Goal: Task Accomplishment & Management: Complete application form

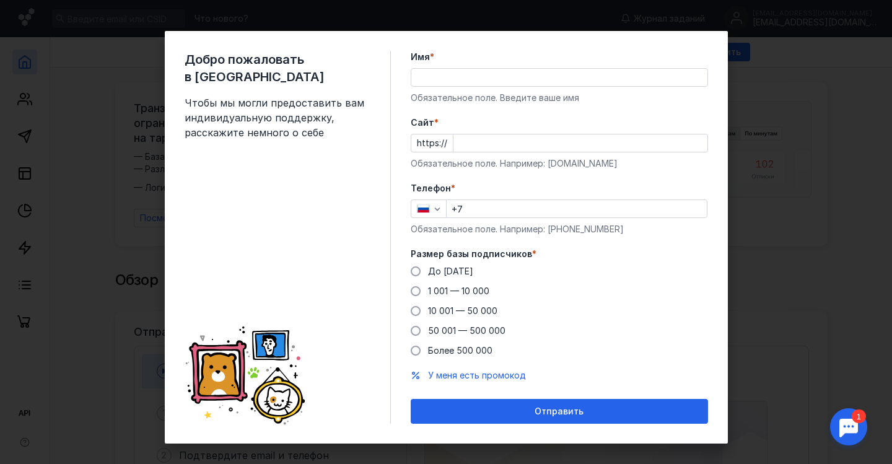
click at [583, 80] on input "Имя *" at bounding box center [559, 77] width 296 height 17
type input "[PERSON_NAME]"
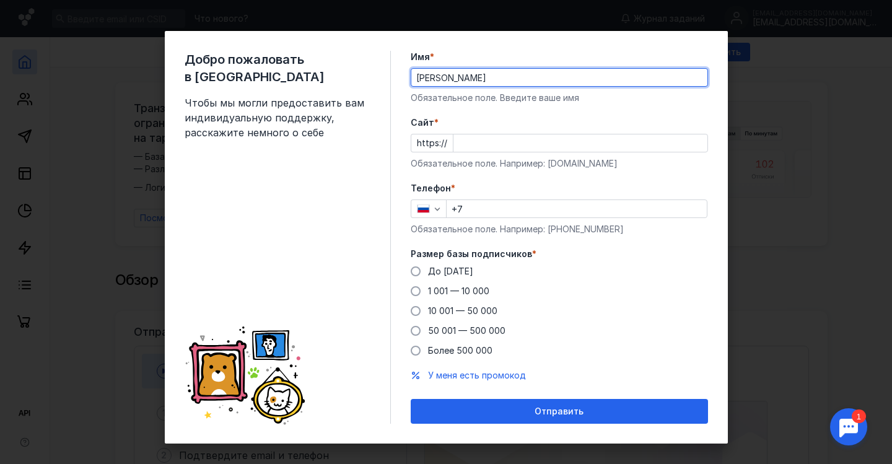
click at [536, 144] on input "Cайт *" at bounding box center [580, 142] width 254 height 17
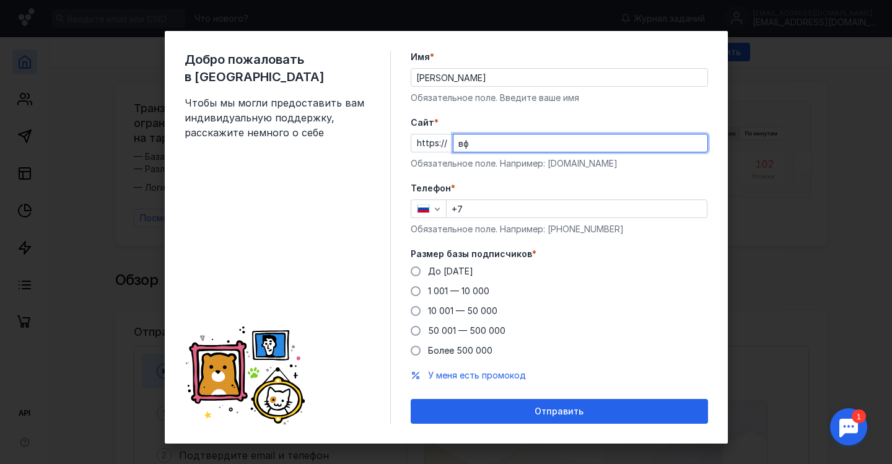
type input "в"
type input "danceartstudio"
click at [528, 214] on div "Телефон * +7 Обязательное поле. Например: [PHONE_NUMBER]" at bounding box center [559, 208] width 297 height 53
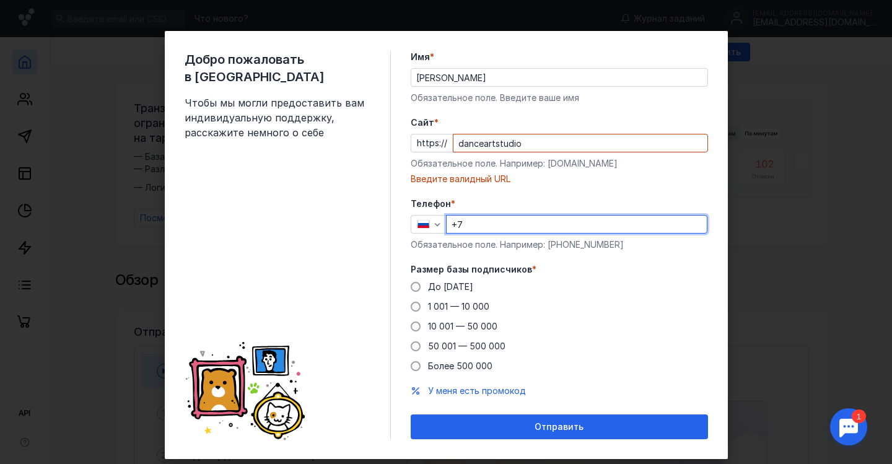
type input "[PHONE_NUMBER]"
click at [525, 146] on input "danceartstudio" at bounding box center [580, 142] width 254 height 17
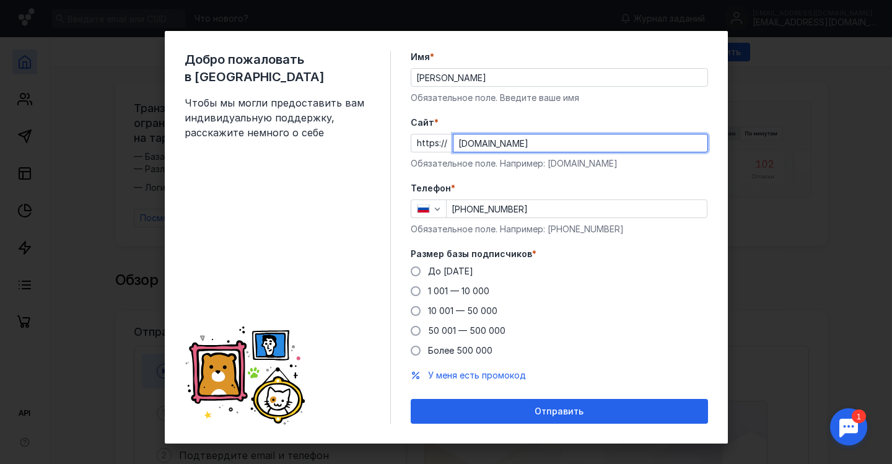
scroll to position [11, 0]
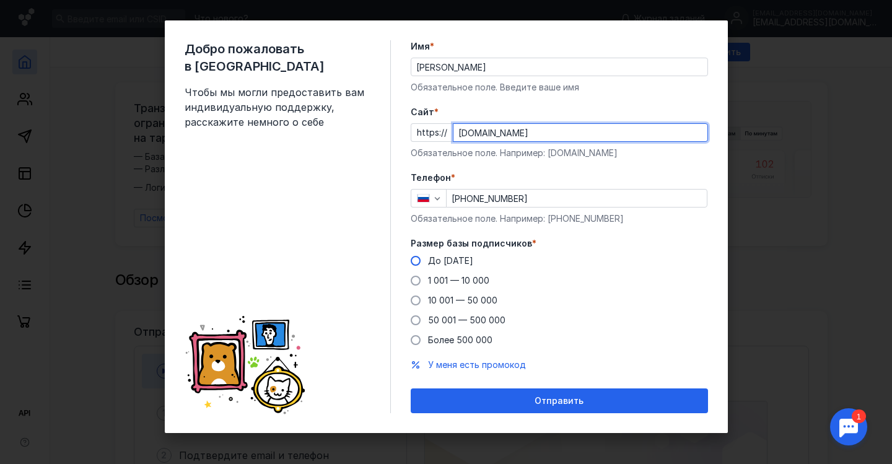
type input "[DOMAIN_NAME]"
click at [418, 262] on span at bounding box center [416, 261] width 10 height 10
click at [0, 0] on input "До [DATE]" at bounding box center [0, 0] width 0 height 0
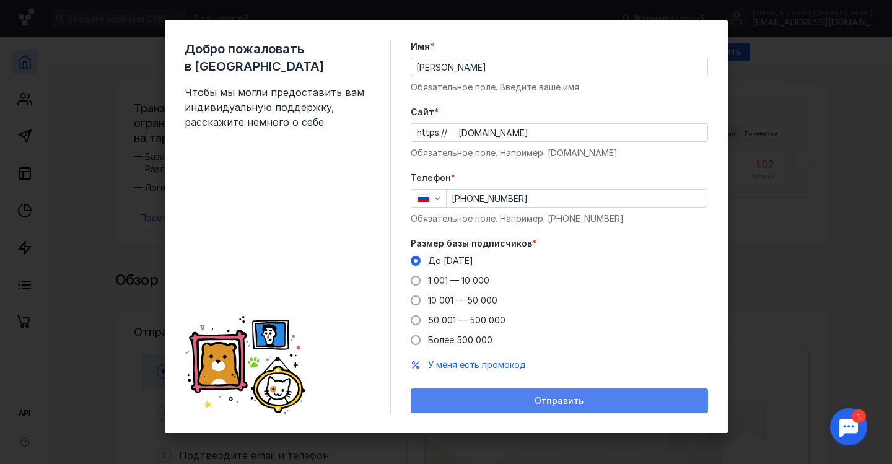
click at [520, 409] on div "Отправить" at bounding box center [559, 400] width 297 height 25
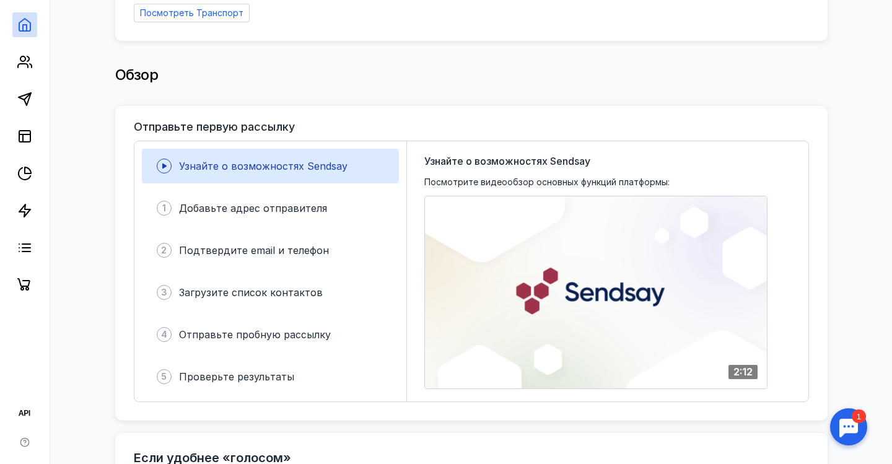
scroll to position [209, 0]
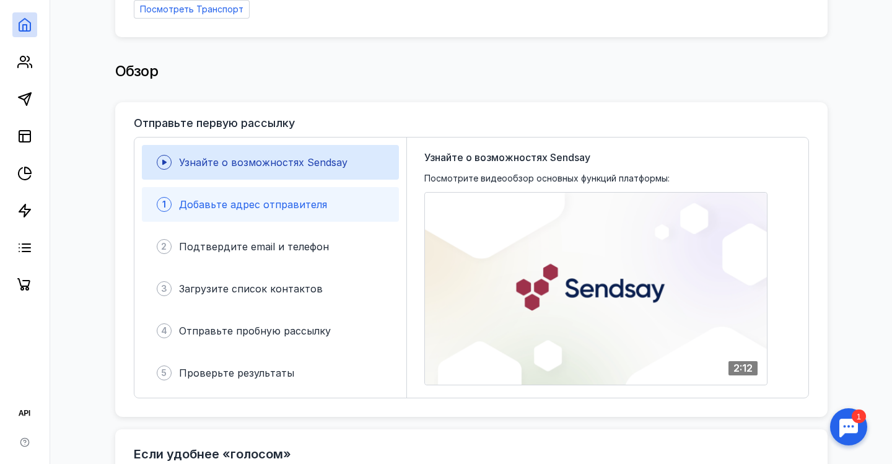
click at [299, 206] on span "Добавьте адрес отправителя" at bounding box center [253, 204] width 148 height 12
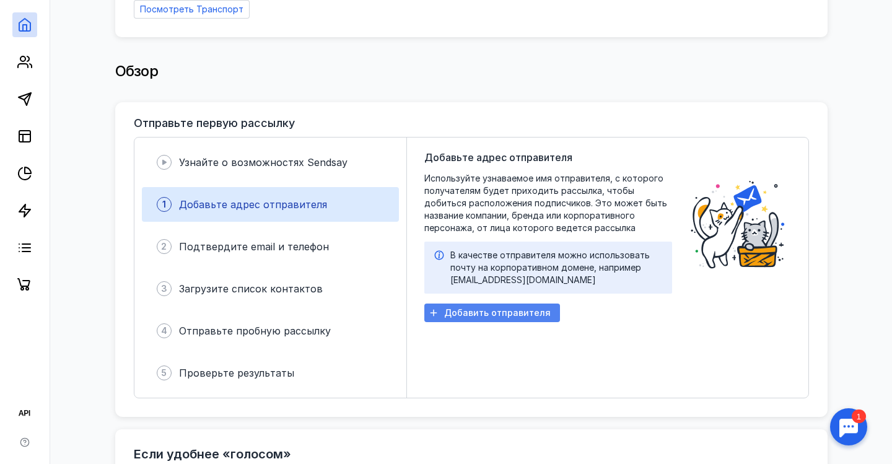
click at [504, 317] on span "Добавить отправителя" at bounding box center [497, 313] width 107 height 11
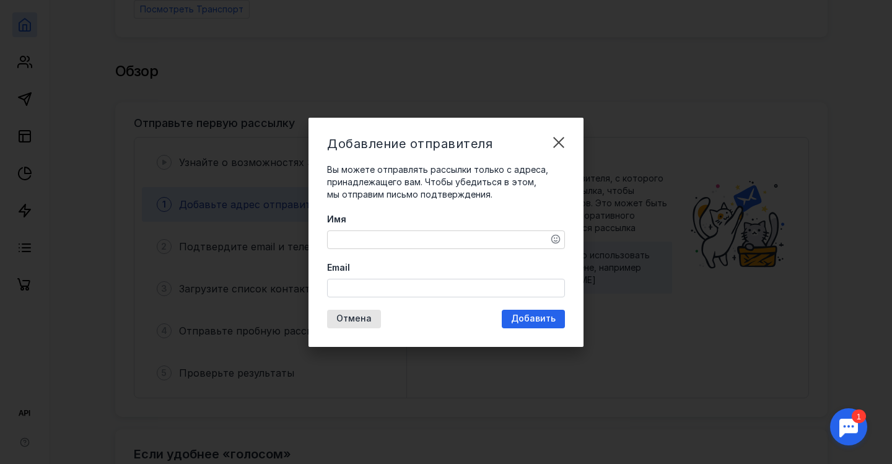
click at [486, 231] on textarea "Имя" at bounding box center [446, 239] width 237 height 17
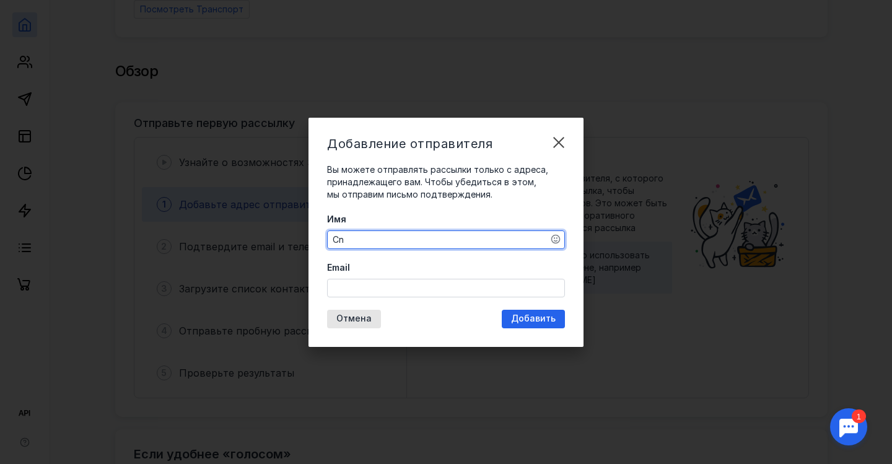
type textarea "C"
type textarea "С"
type textarea "В"
click at [374, 239] on textarea "DanceArt Студия танца" at bounding box center [446, 239] width 237 height 17
click at [429, 237] on textarea "Студия танца" at bounding box center [446, 239] width 237 height 17
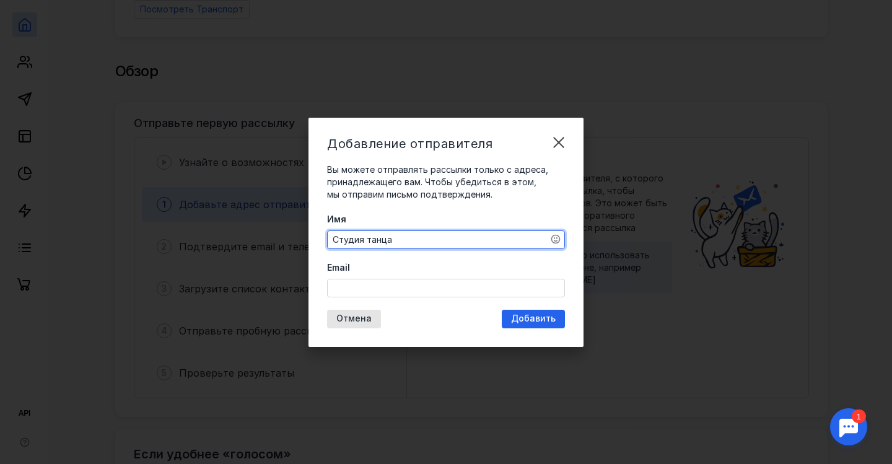
paste textarea "DanceArt"
type textarea "Студия танца DanceArt"
click at [393, 287] on input "Email" at bounding box center [446, 287] width 237 height 17
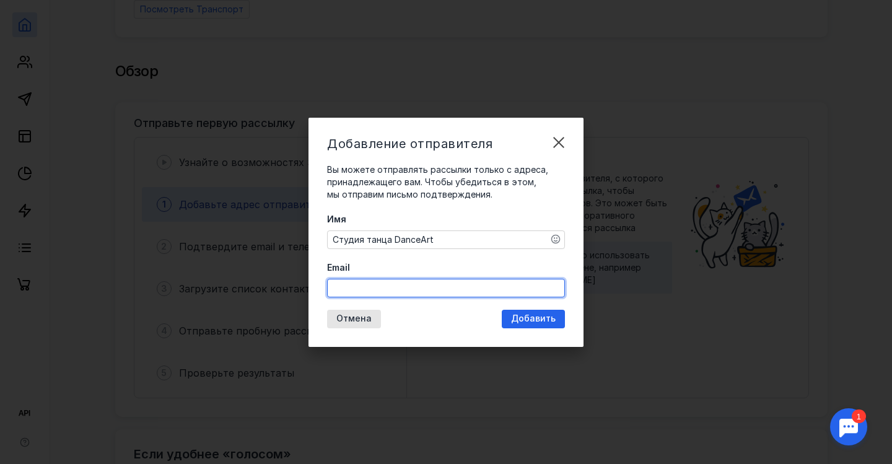
click at [429, 287] on input "Email" at bounding box center [446, 287] width 237 height 17
type input "[EMAIL_ADDRESS][DOMAIN_NAME]"
click at [530, 318] on div "Добавление отправителя Вы можете отправлять рассылки только с адреса, принадлеж…" at bounding box center [446, 232] width 275 height 229
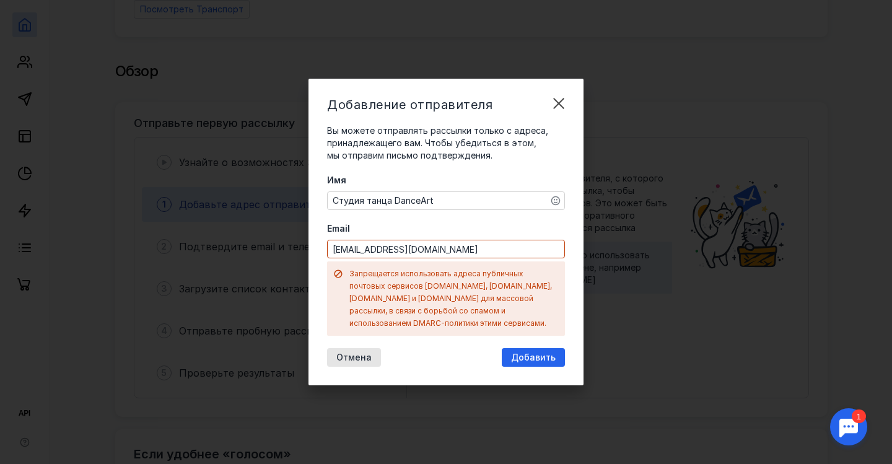
click at [500, 258] on input "[EMAIL_ADDRESS][DOMAIN_NAME]" at bounding box center [446, 248] width 237 height 17
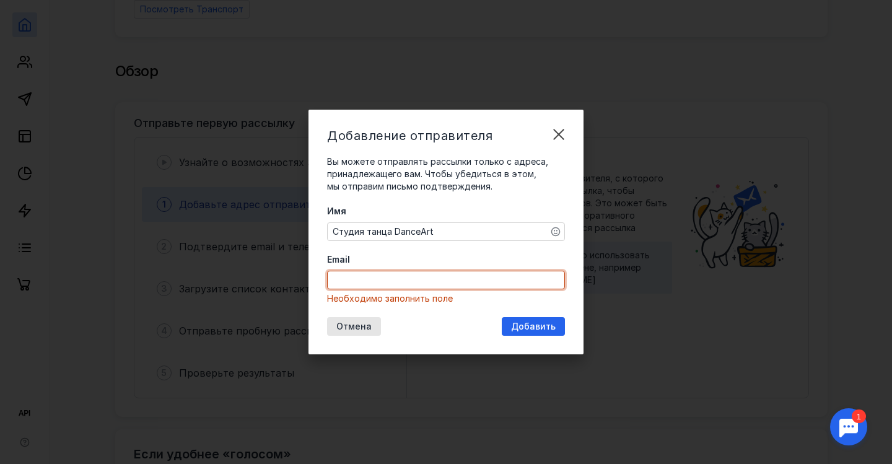
type input "[PERSON_NAME]"
type input "[EMAIL_ADDRESS][DOMAIN_NAME]"
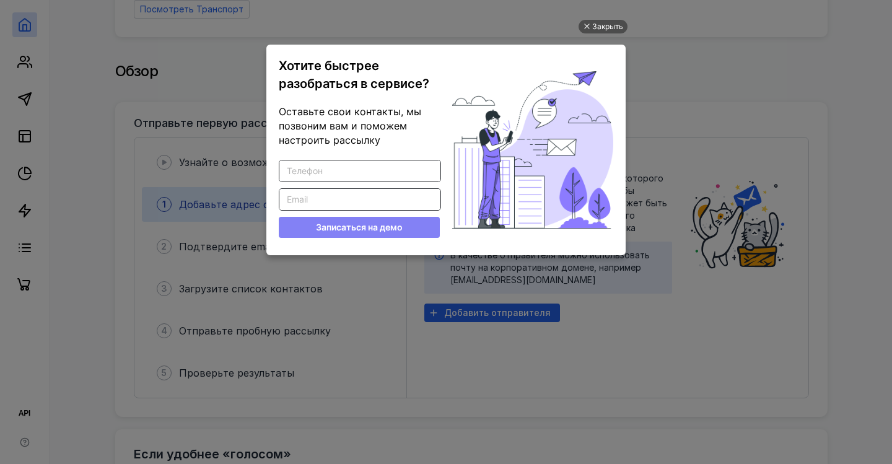
scroll to position [0, 0]
click at [603, 25] on div "Закрыть" at bounding box center [607, 27] width 31 height 14
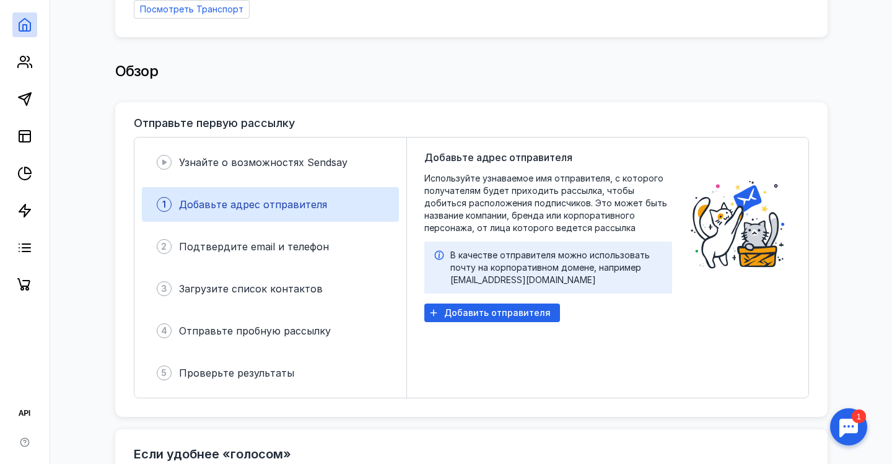
scroll to position [229, 0]
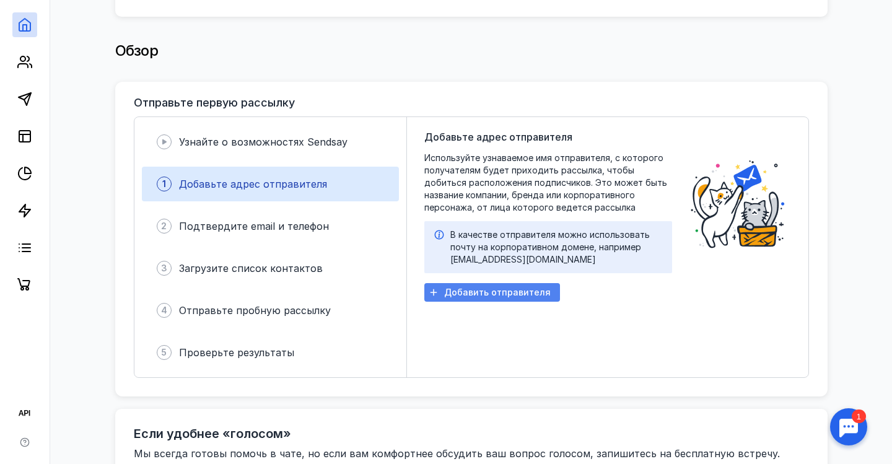
click at [492, 289] on span "Добавить отправителя" at bounding box center [497, 292] width 107 height 11
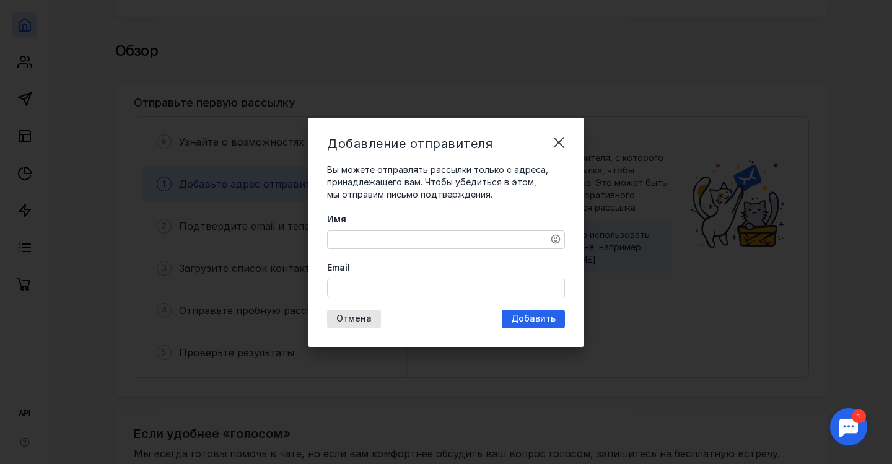
click at [466, 247] on textarea "Имя" at bounding box center [446, 239] width 237 height 17
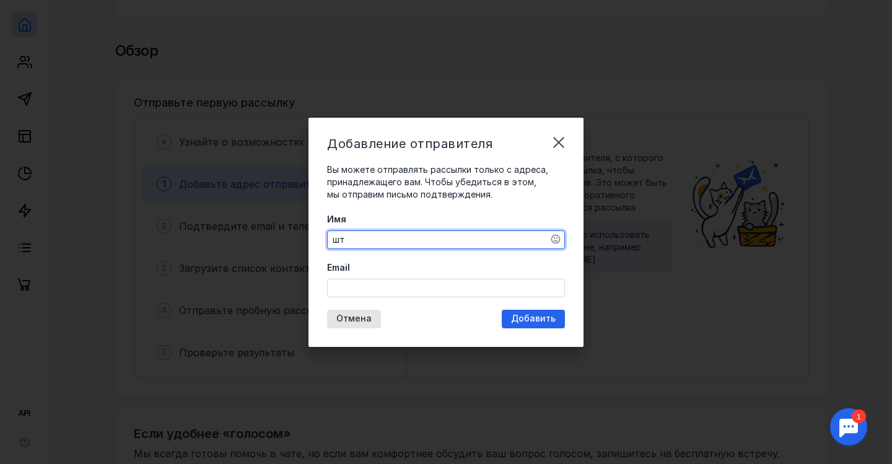
type textarea "ш"
click at [502, 239] on textarea "info@danceartstudio" at bounding box center [446, 239] width 237 height 17
type textarea "[EMAIL_ADDRESS][DOMAIN_NAME]"
click at [491, 244] on textarea "[EMAIL_ADDRESS][DOMAIN_NAME]" at bounding box center [446, 239] width 237 height 17
click at [438, 296] on div at bounding box center [446, 288] width 238 height 19
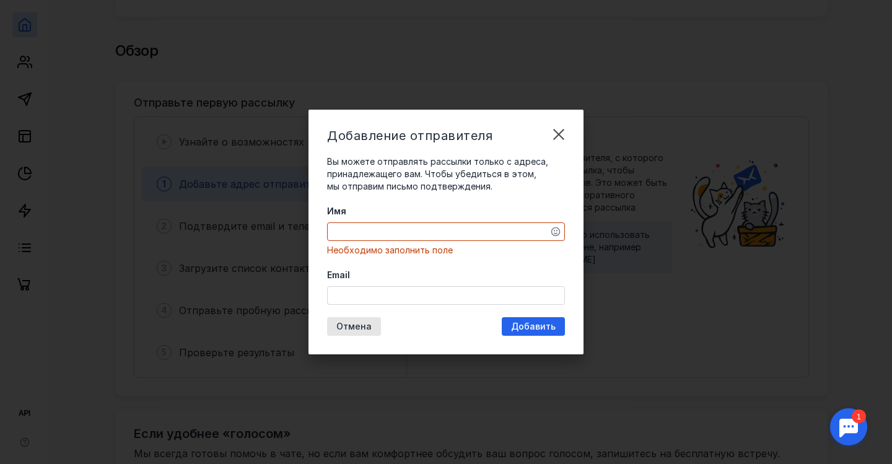
click at [430, 292] on input "Email" at bounding box center [446, 295] width 237 height 17
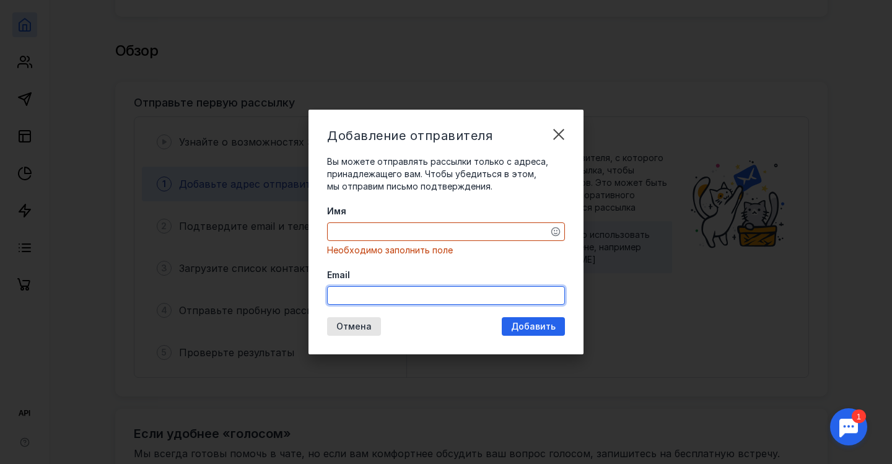
paste input "[EMAIL_ADDRESS][DOMAIN_NAME]"
type input "[EMAIL_ADDRESS][DOMAIN_NAME]"
click at [435, 235] on textarea "Имя" at bounding box center [446, 231] width 237 height 17
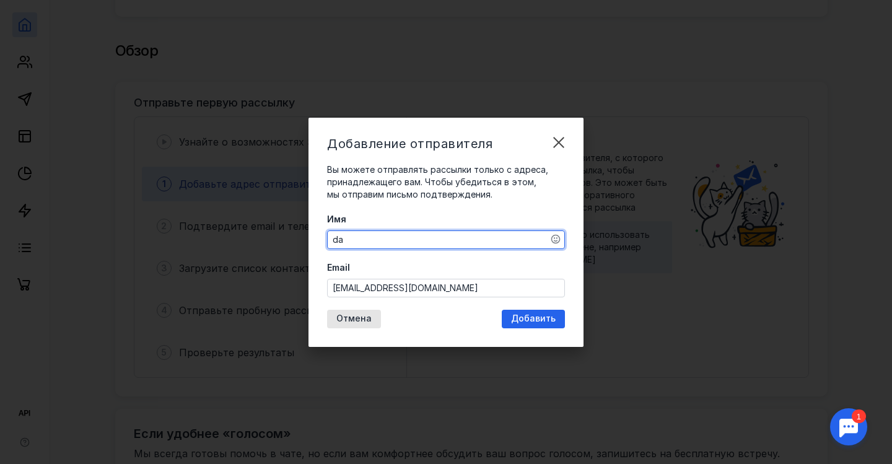
type textarea "d"
type textarea "DanceArtStudio"
click at [552, 320] on span "Добавить" at bounding box center [533, 318] width 45 height 11
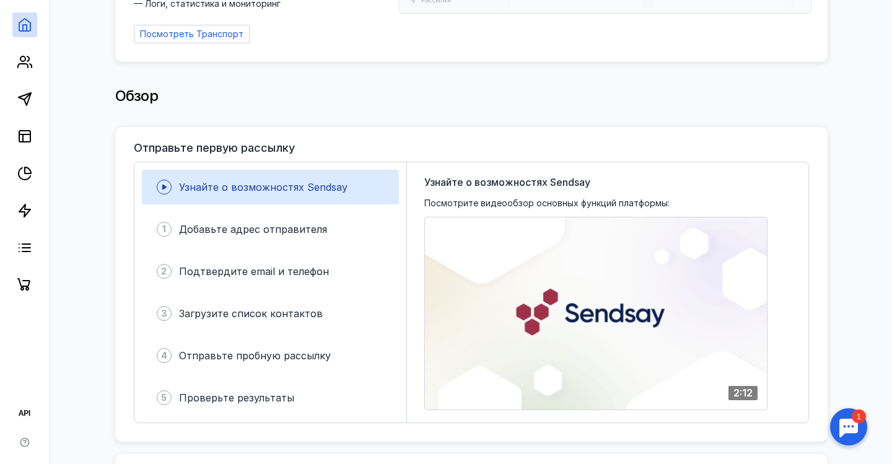
scroll to position [198, 0]
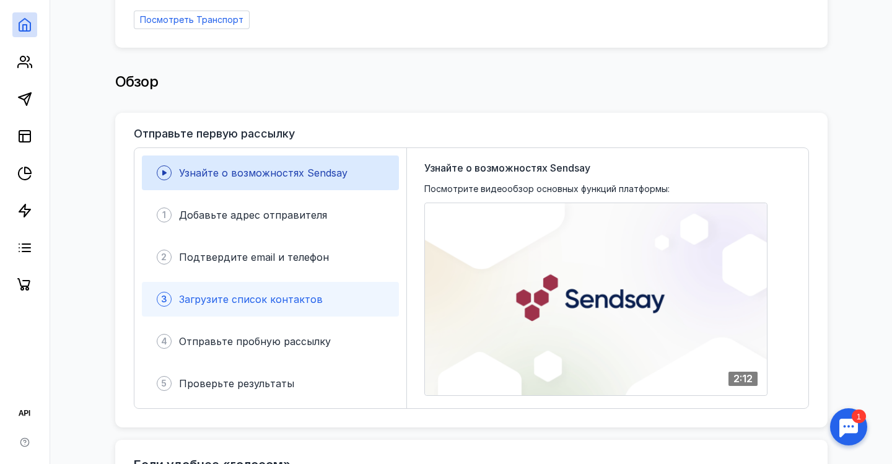
click at [288, 304] on span "Загрузите список контактов" at bounding box center [251, 299] width 144 height 12
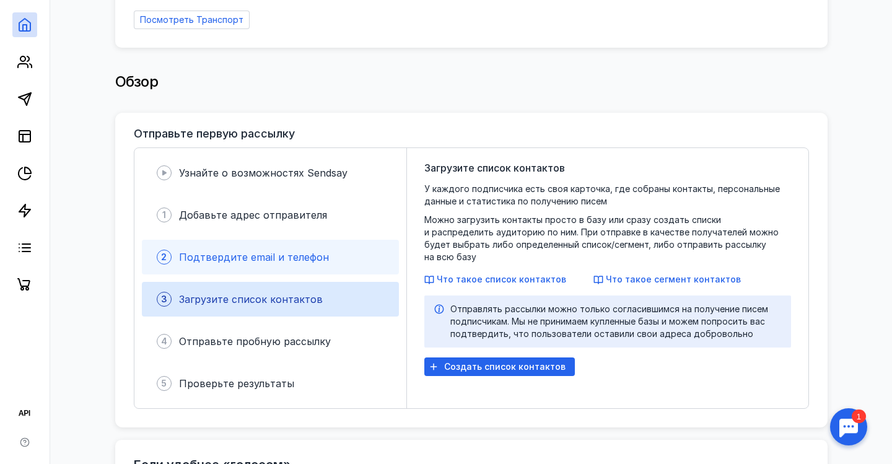
click at [289, 260] on span "Подтвердите email и телефон" at bounding box center [254, 257] width 150 height 12
